Goal: Transaction & Acquisition: Subscribe to service/newsletter

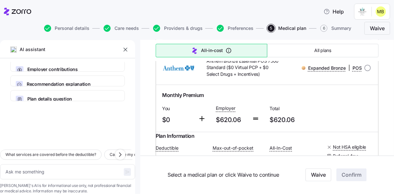
scroll to position [1865, 0]
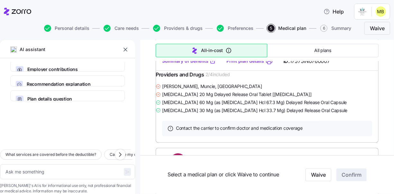
type textarea "x"
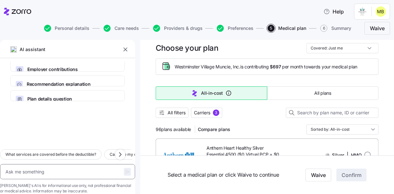
scroll to position [0, 0]
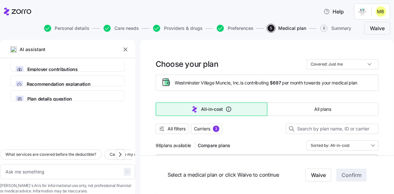
click at [125, 49] on icon "button" at bounding box center [125, 49] width 6 height 6
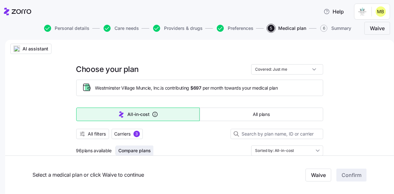
click at [142, 150] on span "Compare plans" at bounding box center [134, 151] width 32 height 6
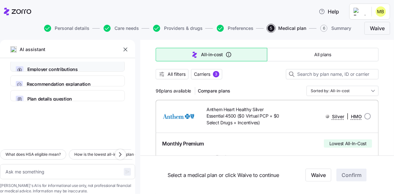
scroll to position [64, 0]
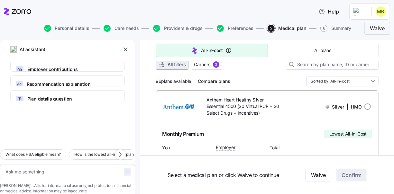
click at [176, 64] on span "All filters" at bounding box center [177, 64] width 18 height 6
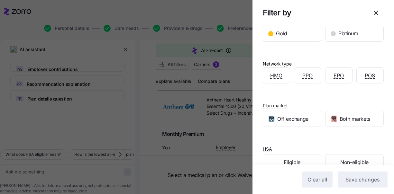
scroll to position [110, 0]
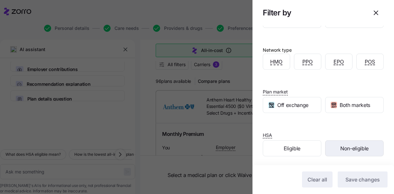
click at [348, 146] on span "Non-eligible" at bounding box center [354, 149] width 28 height 8
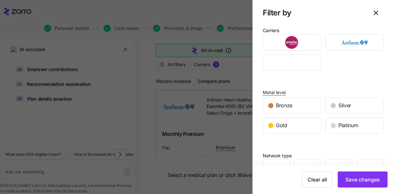
scroll to position [0, 0]
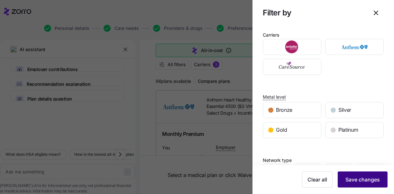
click at [359, 179] on span "Save changes" at bounding box center [362, 180] width 34 height 8
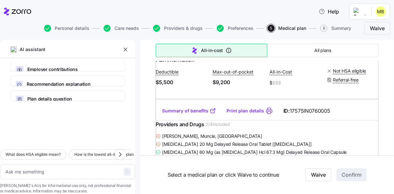
scroll to position [3473, 0]
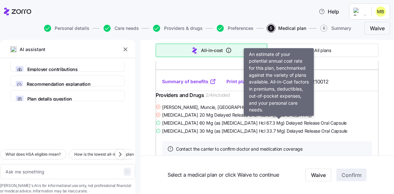
scroll to position [3987, 0]
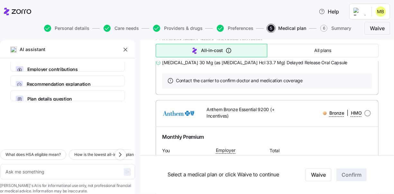
scroll to position [4212, 0]
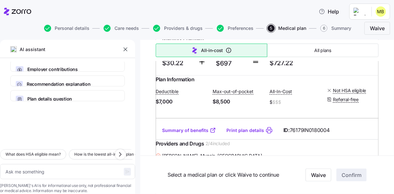
scroll to position [5177, 0]
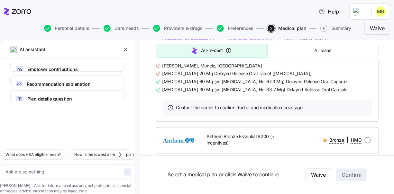
scroll to position [4212, 0]
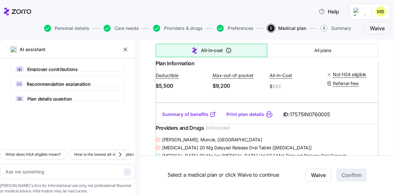
scroll to position [3473, 0]
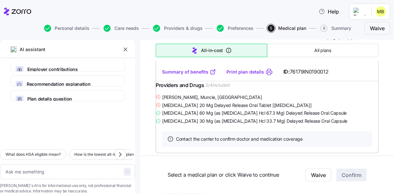
scroll to position [9597, 0]
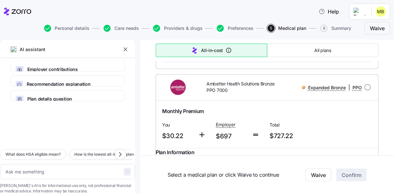
scroll to position [5128, 0]
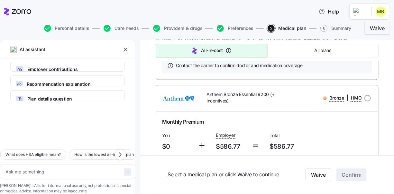
scroll to position [4228, 0]
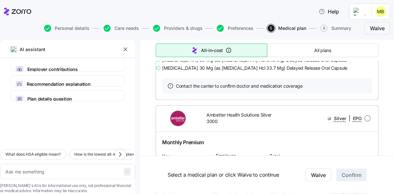
scroll to position [4002, 0]
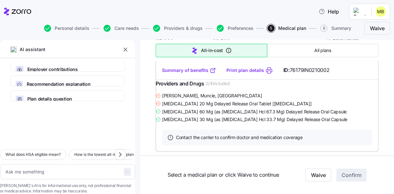
scroll to position [3295, 0]
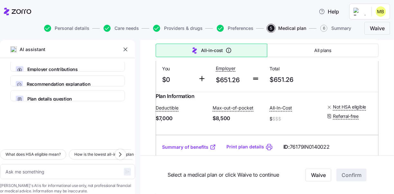
scroll to position [2588, 0]
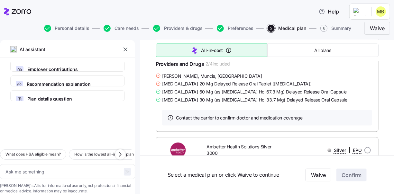
scroll to position [3955, 0]
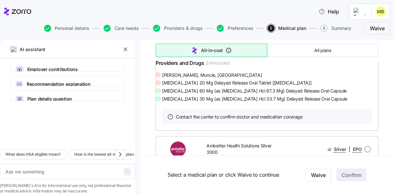
type textarea "x"
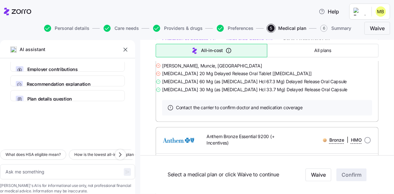
scroll to position [4212, 0]
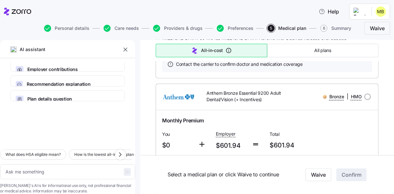
scroll to position [4469, 0]
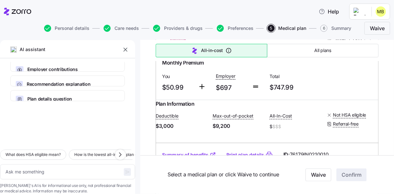
scroll to position [5370, 0]
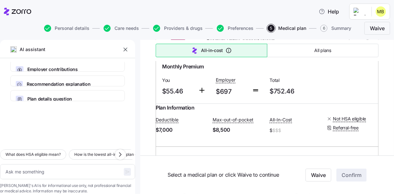
scroll to position [5820, 0]
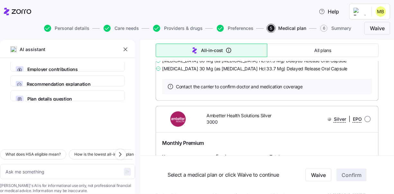
scroll to position [3987, 0]
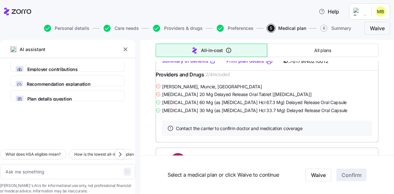
scroll to position [3955, 0]
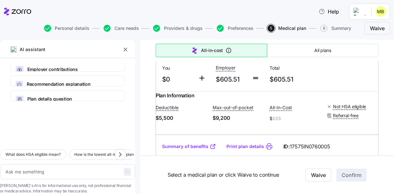
scroll to position [3473, 0]
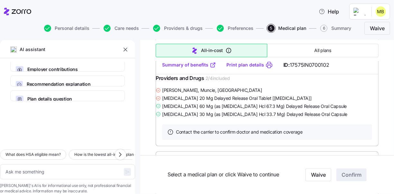
scroll to position [900, 0]
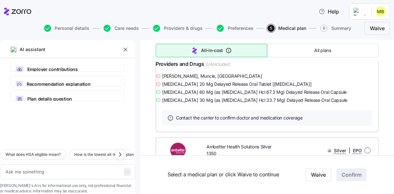
click at [193, 54] on link "Summary of benefits" at bounding box center [189, 51] width 54 height 6
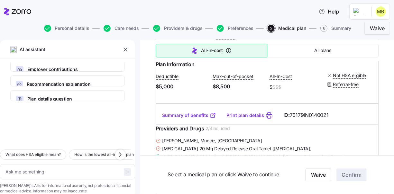
scroll to position [3022, 0]
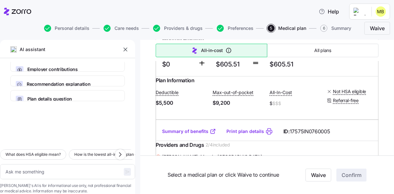
scroll to position [3473, 0]
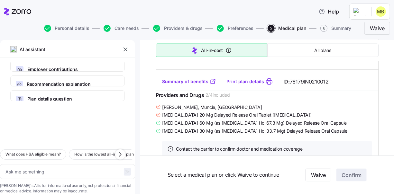
scroll to position [3955, 0]
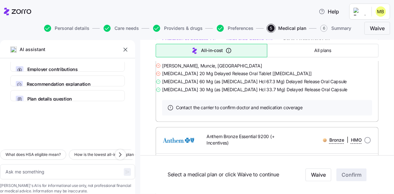
scroll to position [4212, 0]
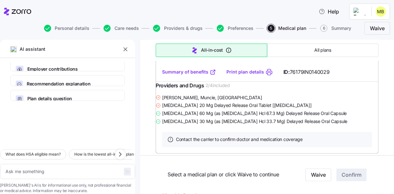
scroll to position [4116, 0]
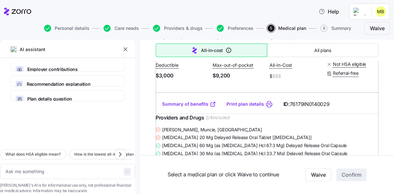
radio input "true"
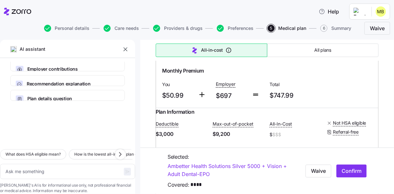
scroll to position [5337, 0]
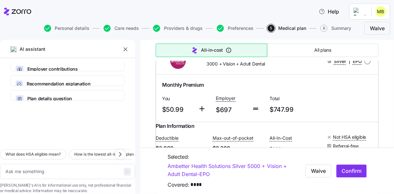
click at [348, 171] on span "Confirm" at bounding box center [351, 171] width 20 height 8
type textarea "x"
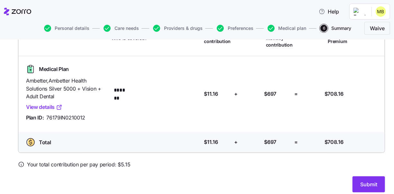
scroll to position [32, 0]
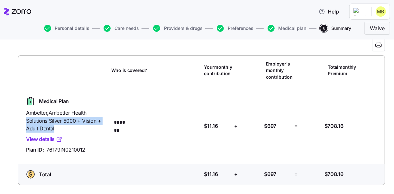
drag, startPoint x: 27, startPoint y: 121, endPoint x: 78, endPoint y: 128, distance: 52.3
click at [78, 128] on span "Ambetter , Ambetter Health Solutions Silver 5000 + Vision + Adult Dental" at bounding box center [66, 121] width 80 height 24
drag, startPoint x: 78, startPoint y: 128, endPoint x: 45, endPoint y: 120, distance: 34.5
copy span "Solutions Silver 5000 + Vision + Adult Dental"
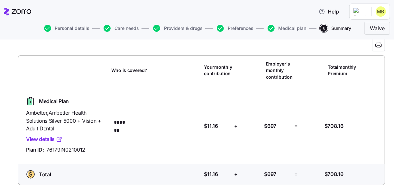
click at [178, 123] on div "Who is covered? *******" at bounding box center [156, 126] width 85 height 15
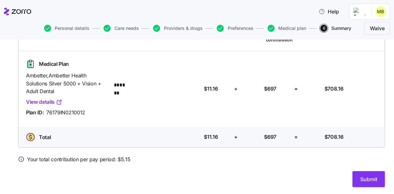
scroll to position [70, 0]
click at [364, 179] on span "Submit" at bounding box center [368, 179] width 17 height 8
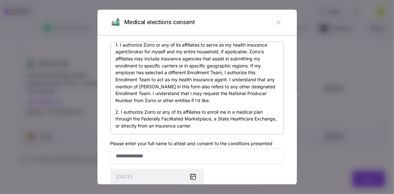
scroll to position [64, 0]
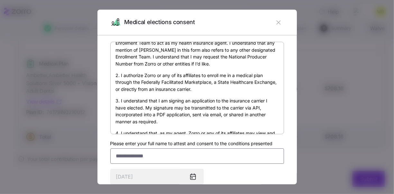
click at [169, 158] on input "Please enter your full name to attest and consent to the conditions presented" at bounding box center [197, 156] width 174 height 15
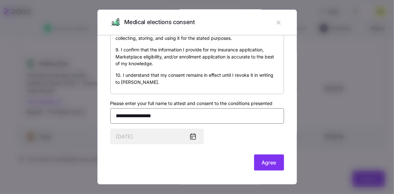
scroll to position [41, 0]
type input "**********"
click at [262, 161] on span "Agree" at bounding box center [269, 163] width 14 height 8
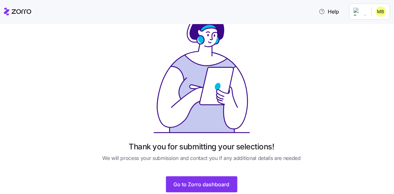
scroll to position [45, 0]
